Goal: Download file/media

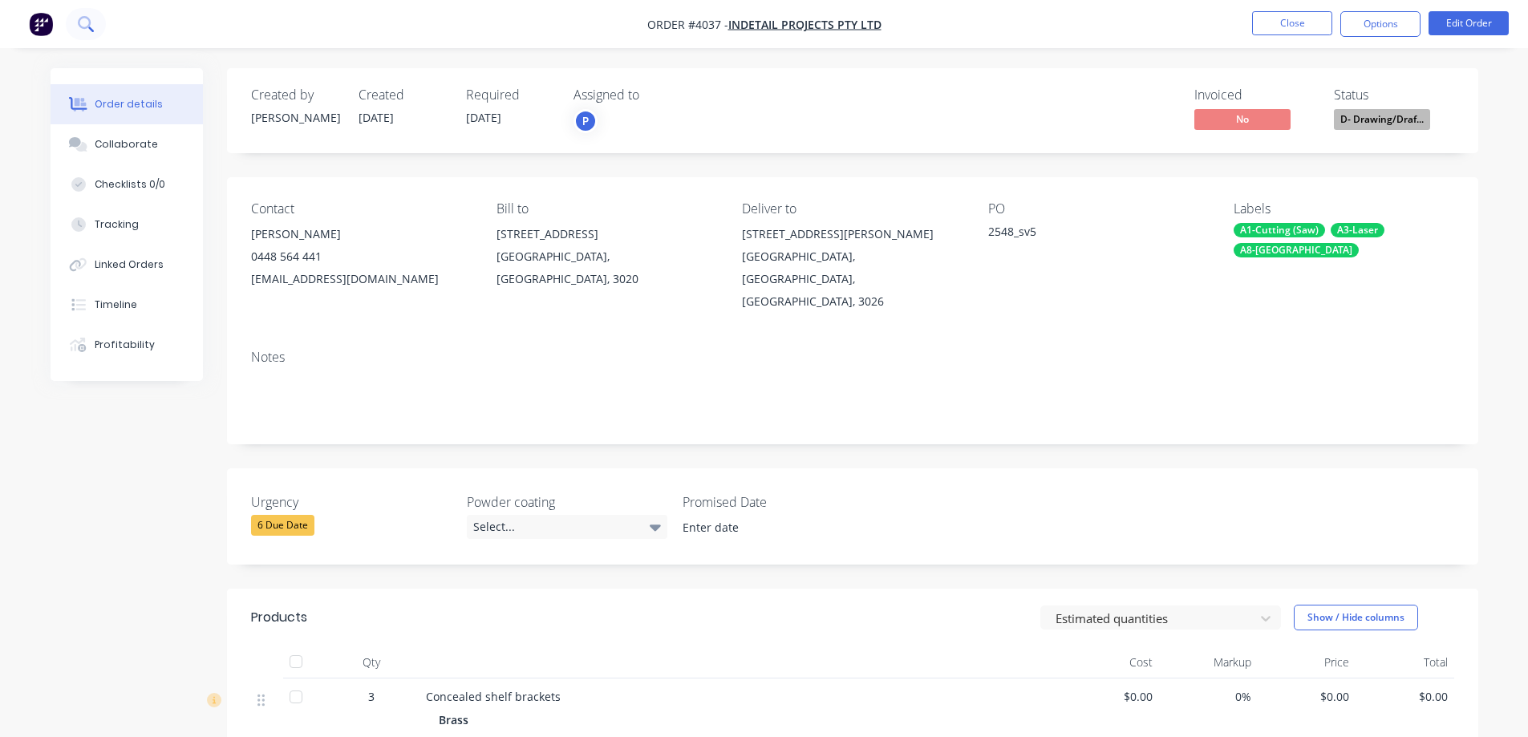
click at [87, 27] on icon at bounding box center [84, 22] width 13 height 13
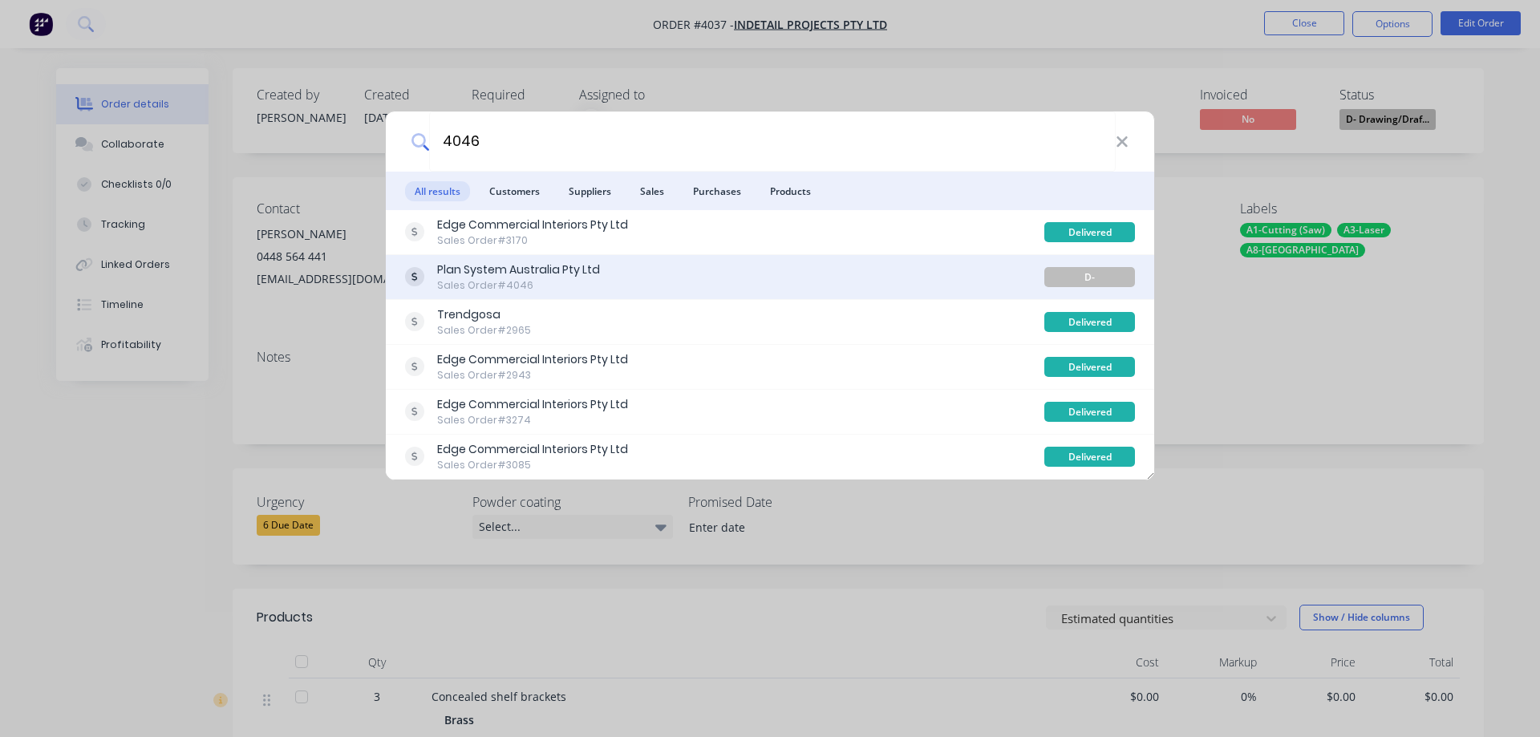
type input "4046"
click at [530, 282] on div "Sales Order #4046" at bounding box center [518, 285] width 163 height 14
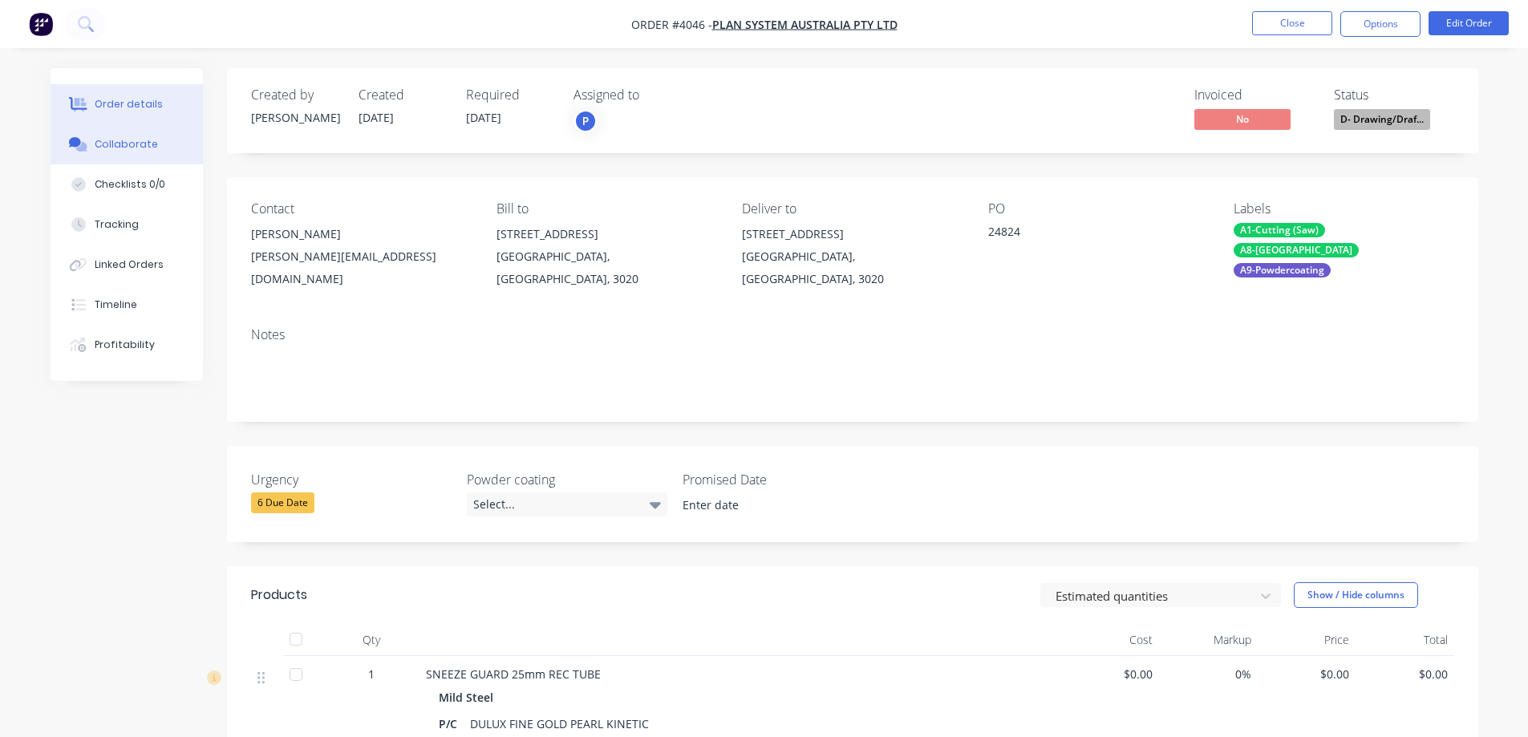
click at [130, 148] on div "Collaborate" at bounding box center [126, 144] width 63 height 14
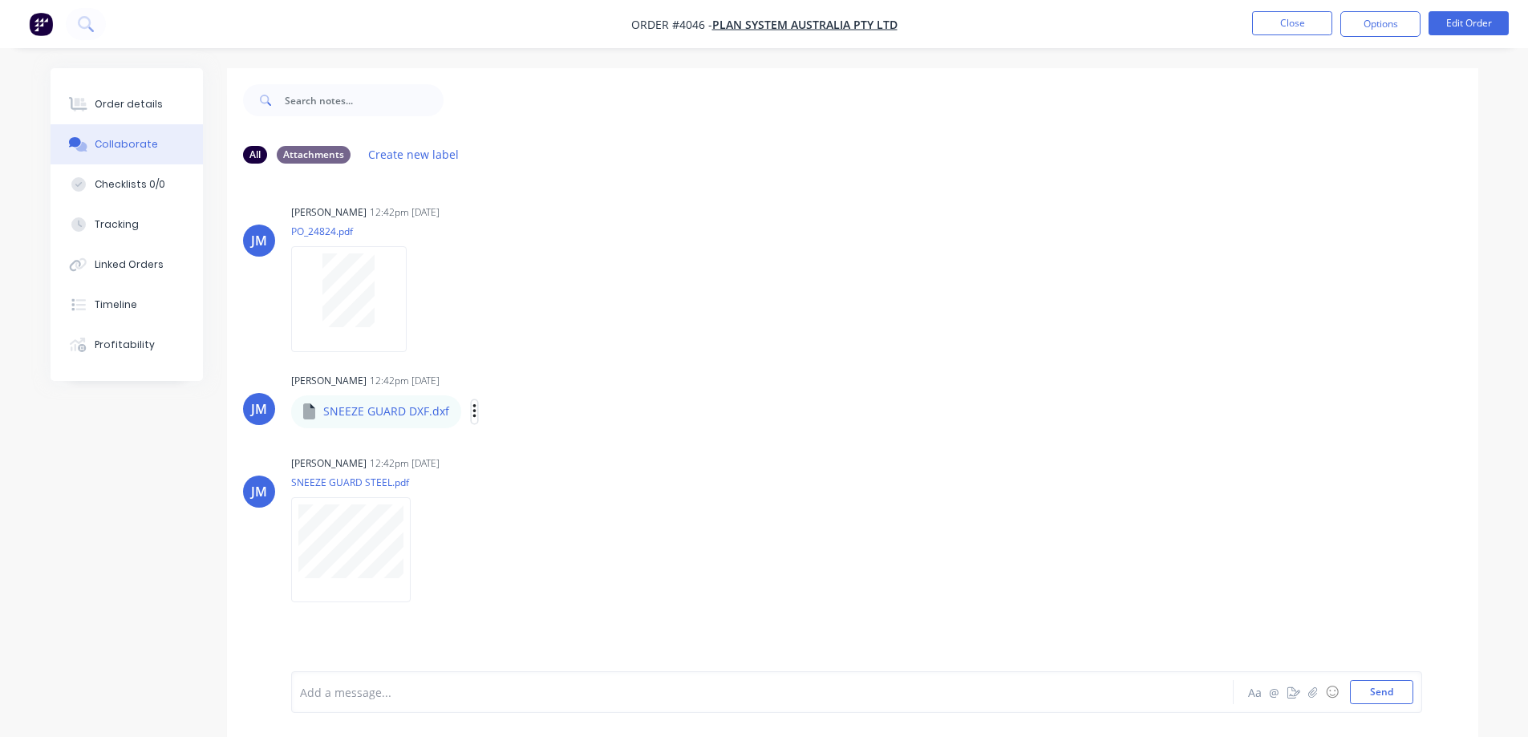
click at [472, 413] on icon "button" at bounding box center [473, 411] width 3 height 14
click at [522, 452] on button "Download" at bounding box center [579, 454] width 180 height 36
click at [474, 408] on button "button" at bounding box center [475, 411] width 6 height 23
click at [523, 448] on button "Download" at bounding box center [579, 454] width 180 height 36
click at [91, 24] on icon at bounding box center [85, 23] width 15 height 15
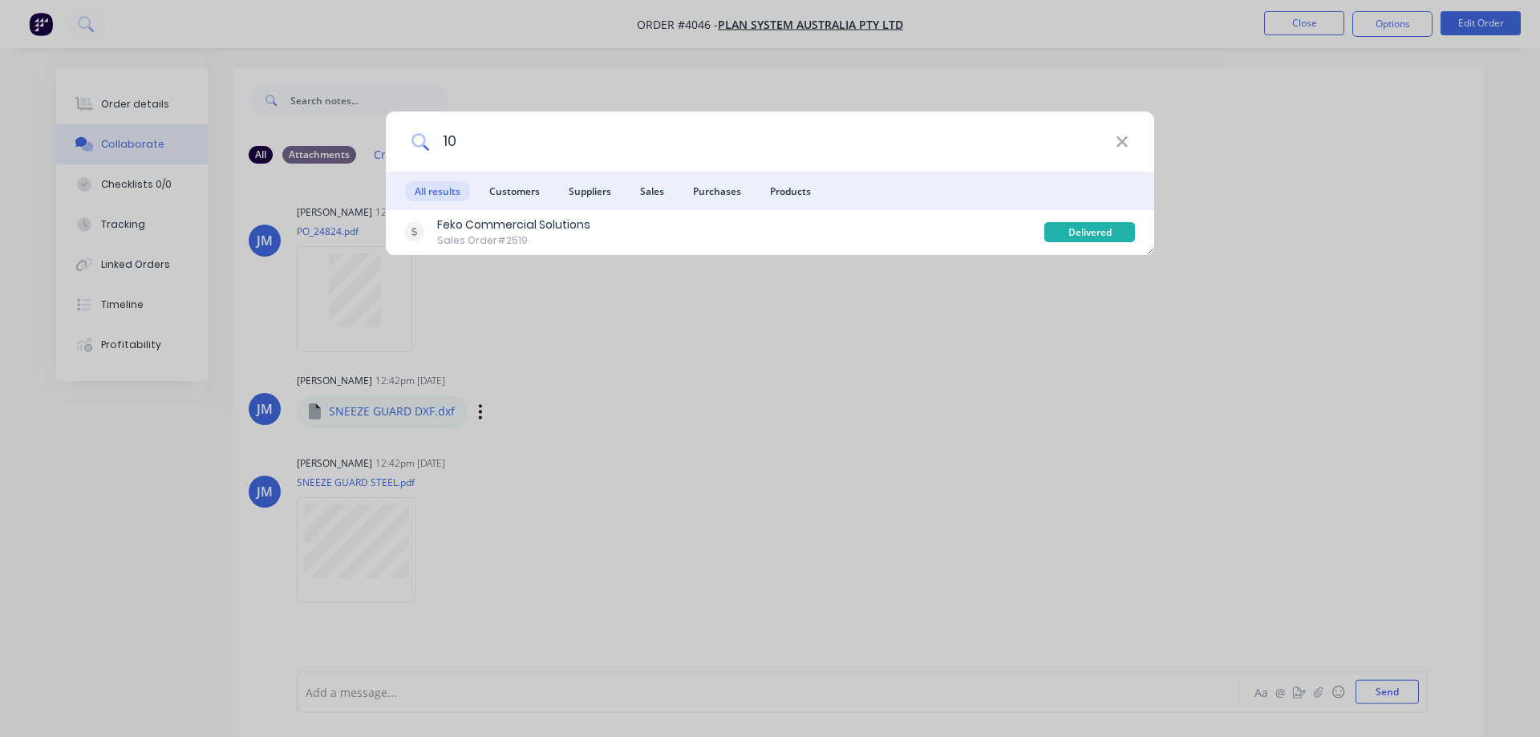
type input "1"
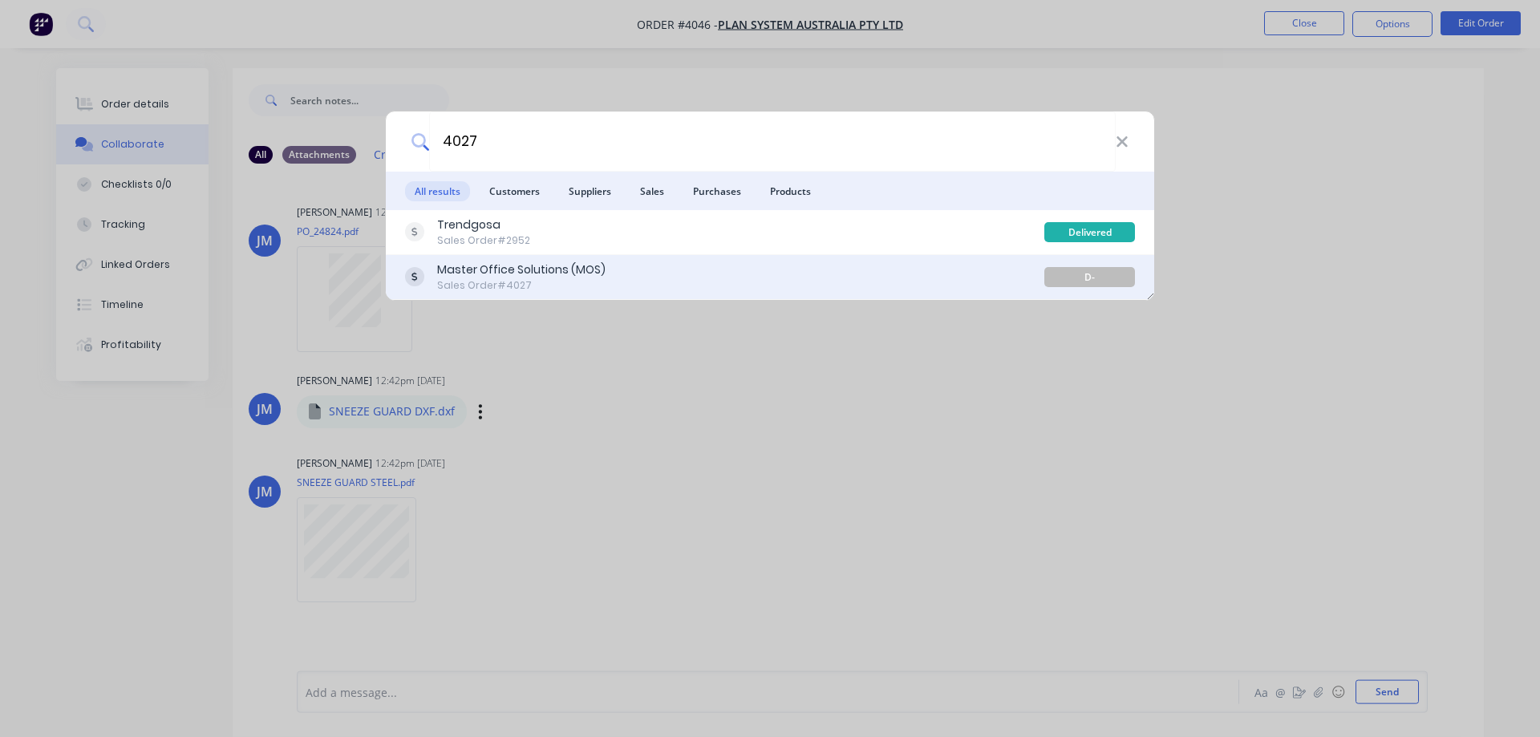
type input "4027"
click at [505, 282] on div "Sales Order #4027" at bounding box center [521, 285] width 168 height 14
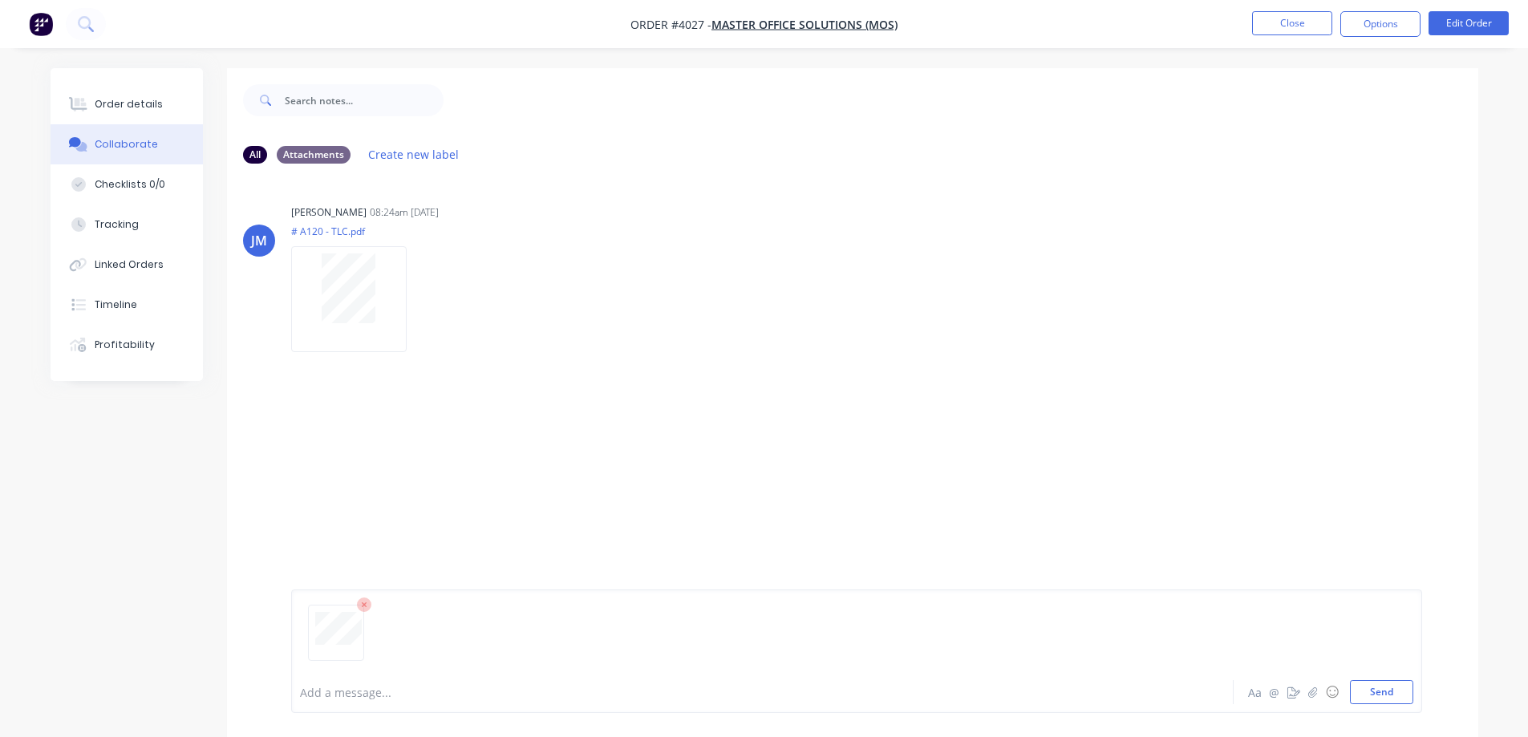
drag, startPoint x: 1389, startPoint y: 688, endPoint x: 1379, endPoint y: 679, distance: 13.7
click at [1389, 689] on button "Send" at bounding box center [1381, 692] width 63 height 24
